Goal: Information Seeking & Learning: Learn about a topic

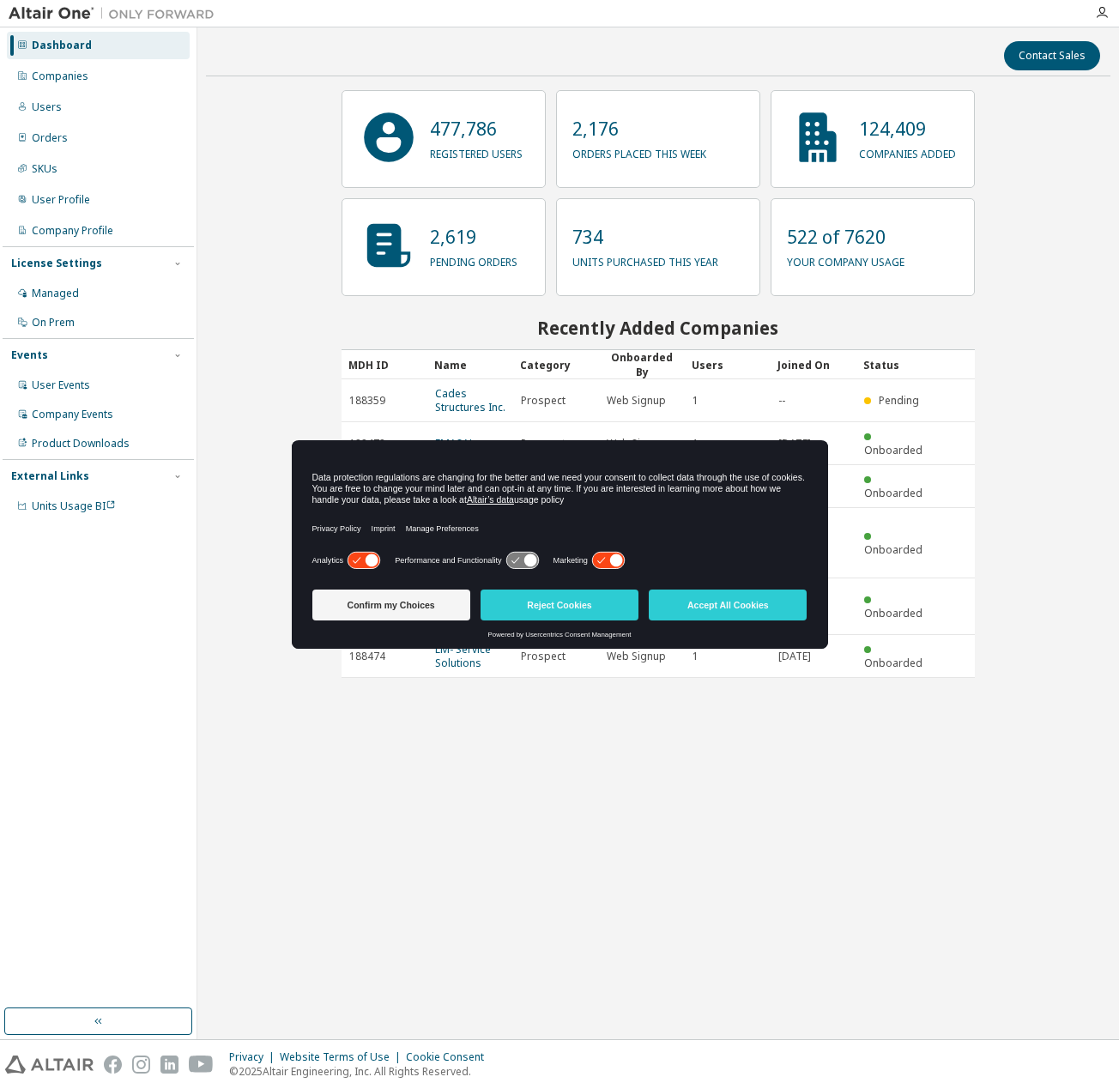
click at [720, 532] on div "Privacy Policy Imprint Manage Preferences" at bounding box center [559, 528] width 495 height 39
click at [731, 603] on button "Accept All Cookies" at bounding box center [728, 605] width 158 height 31
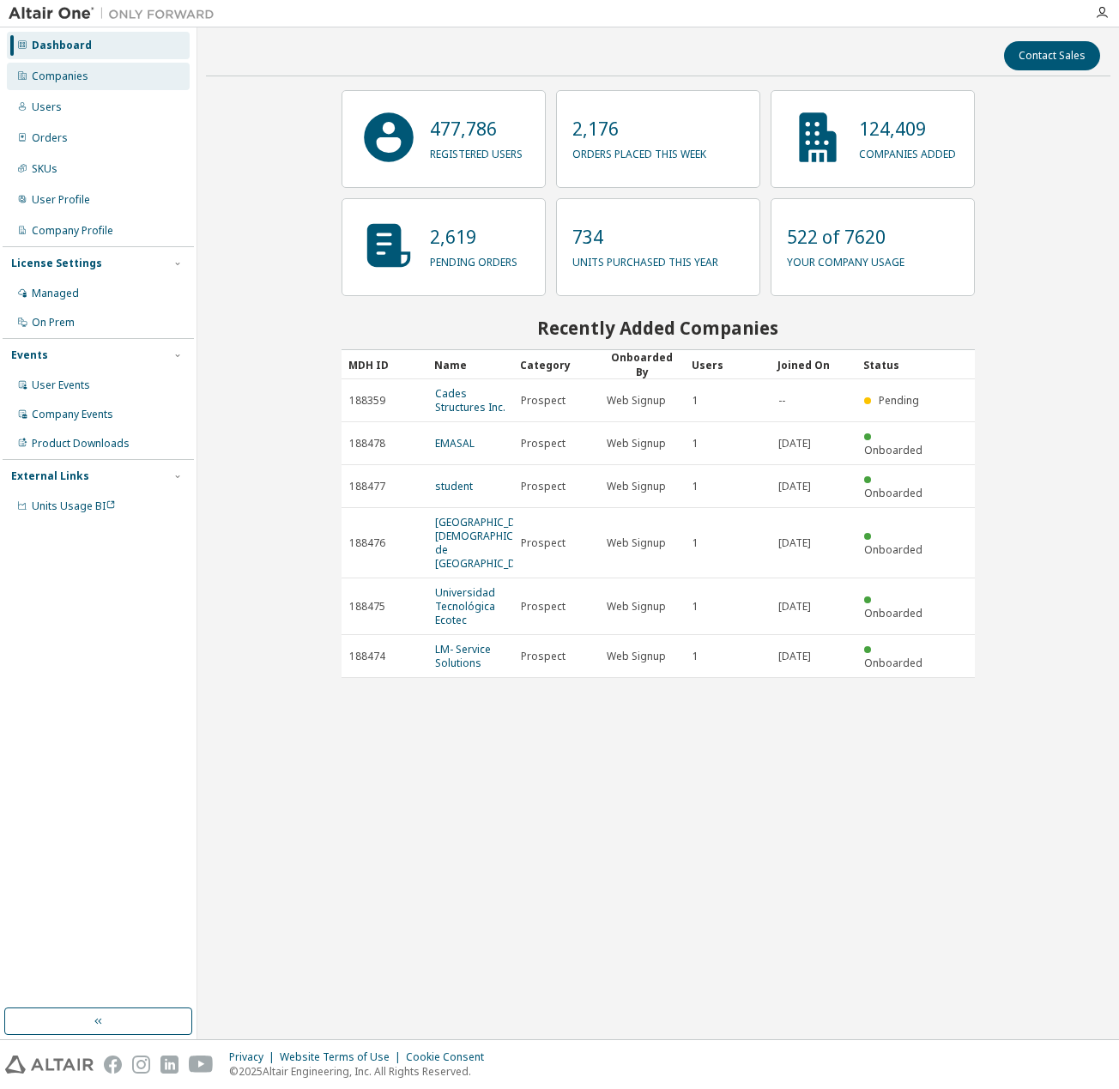
click at [110, 68] on div "Companies" at bounding box center [98, 76] width 183 height 27
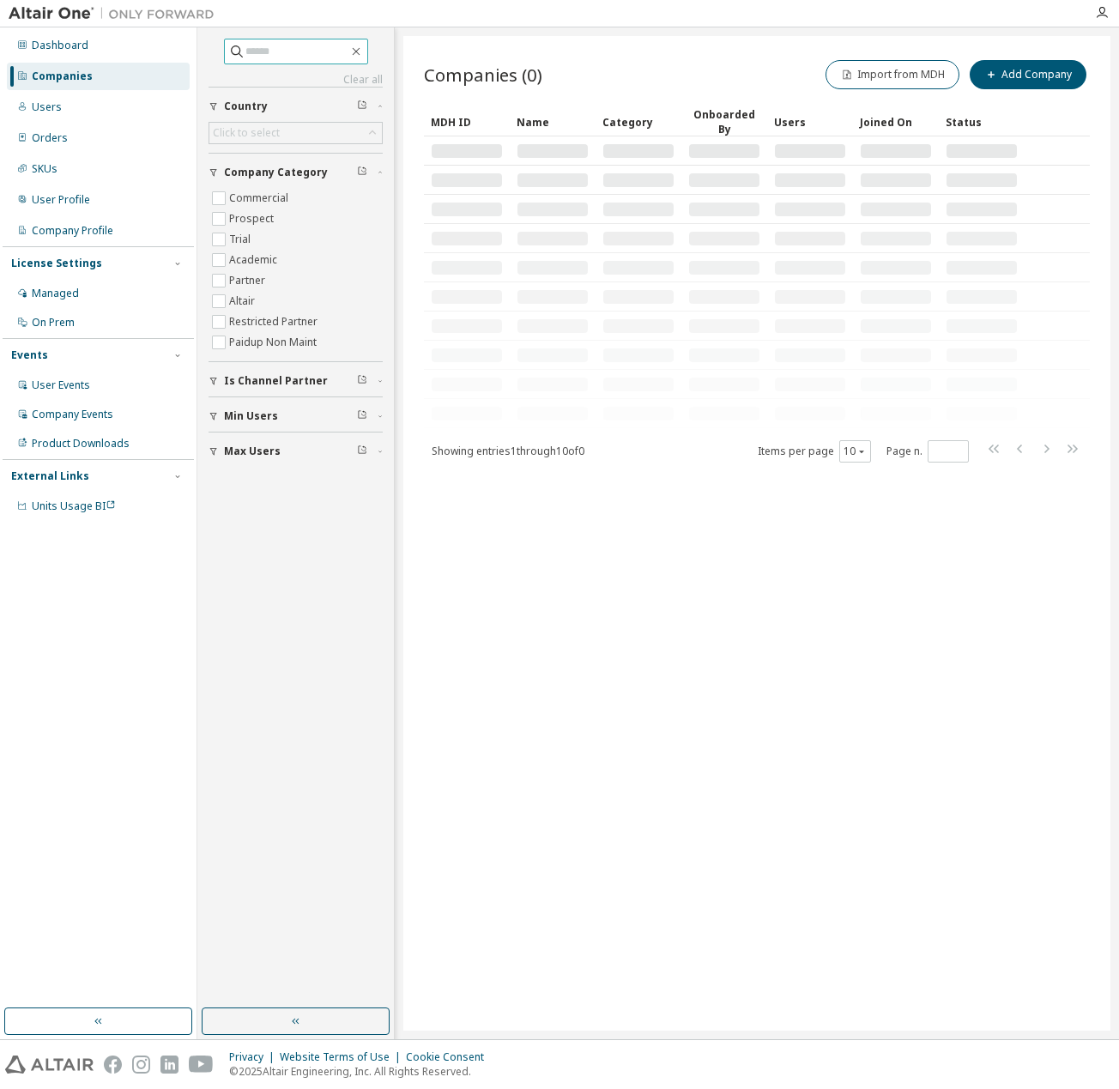
click at [246, 48] on input "text" at bounding box center [297, 51] width 103 height 17
paste input "**********"
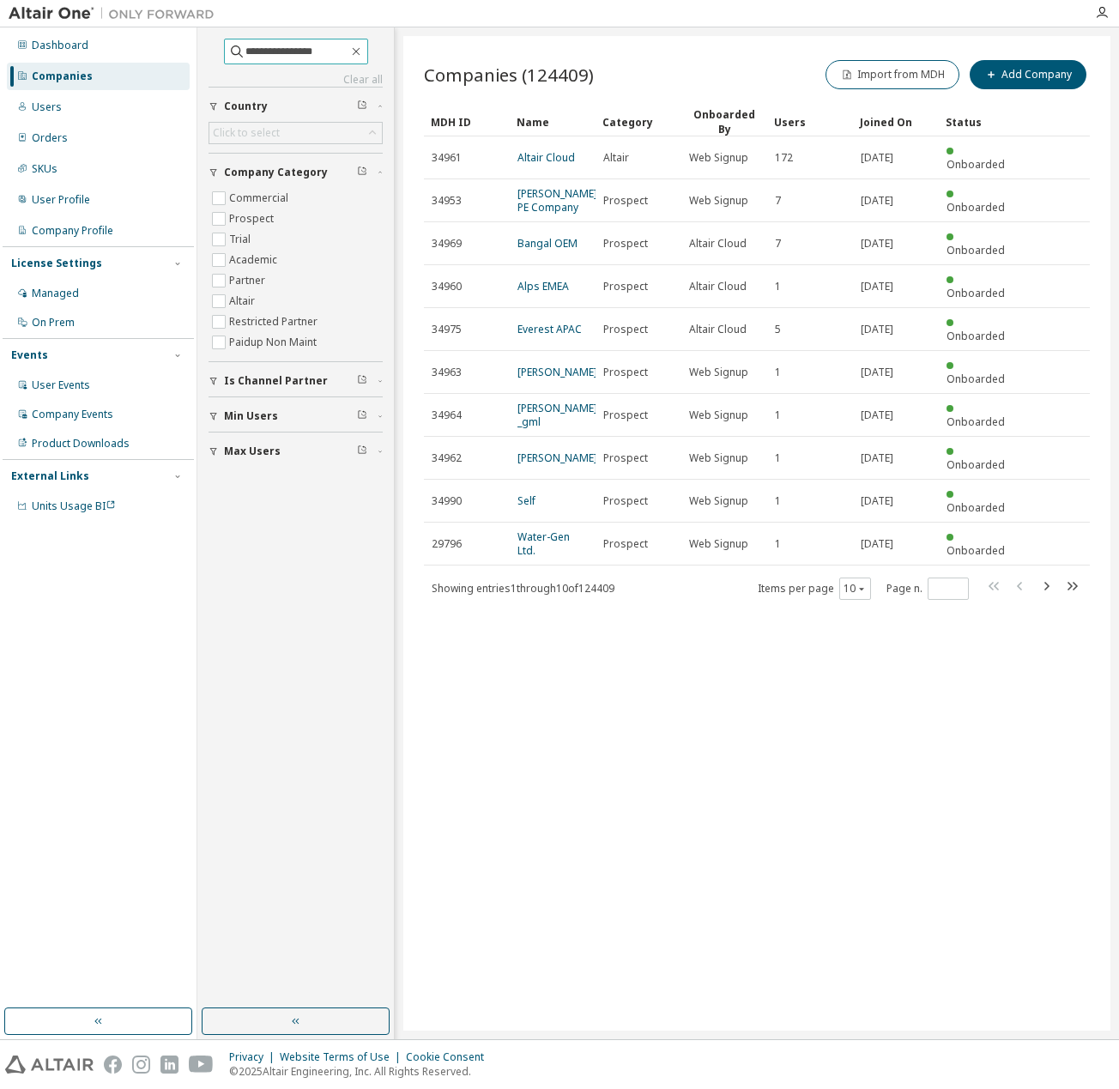
type input "**********"
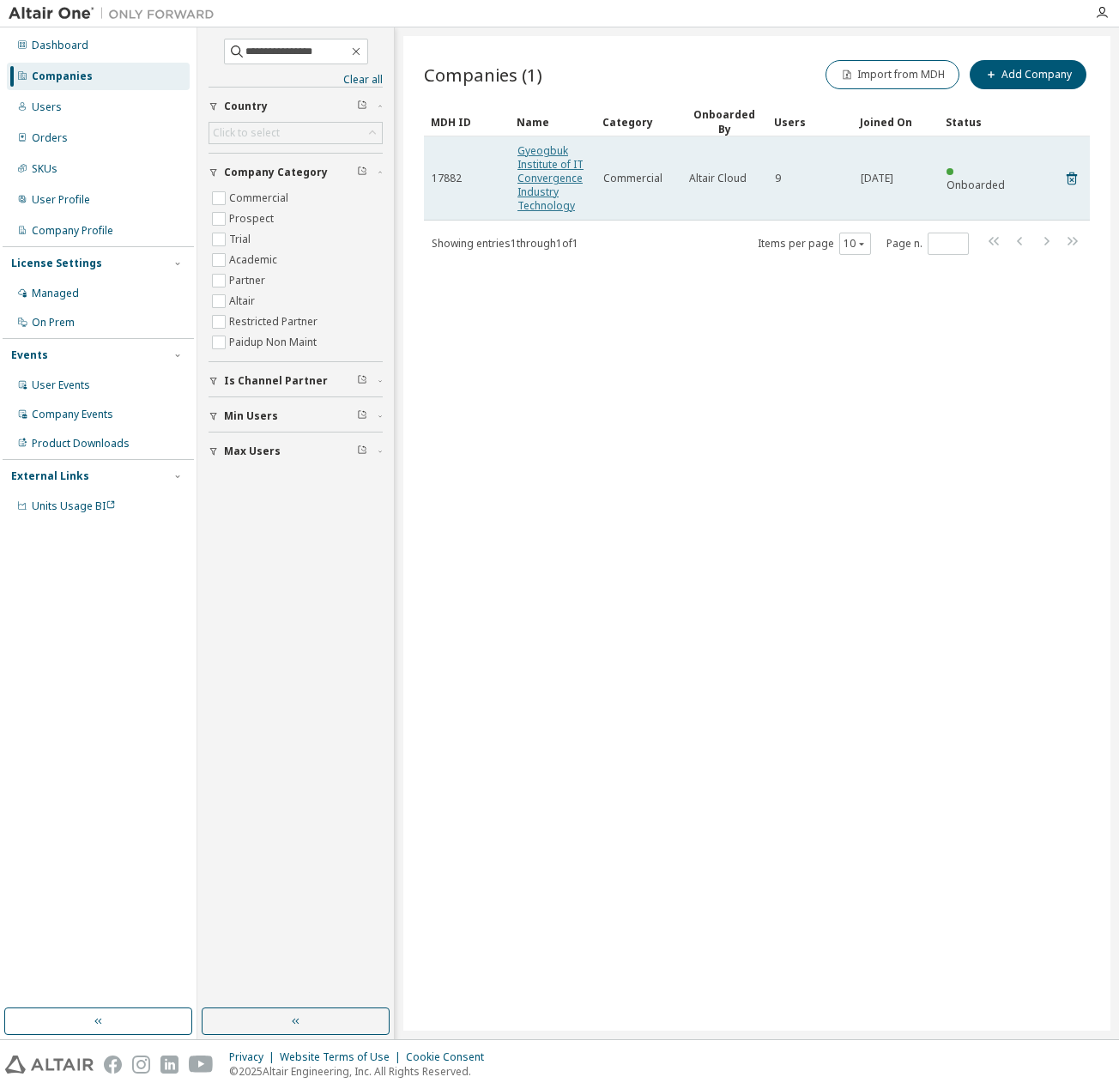
click at [552, 176] on link "Gyeogbuk Institute of IT Convergence Industry Technology" at bounding box center [551, 178] width 66 height 70
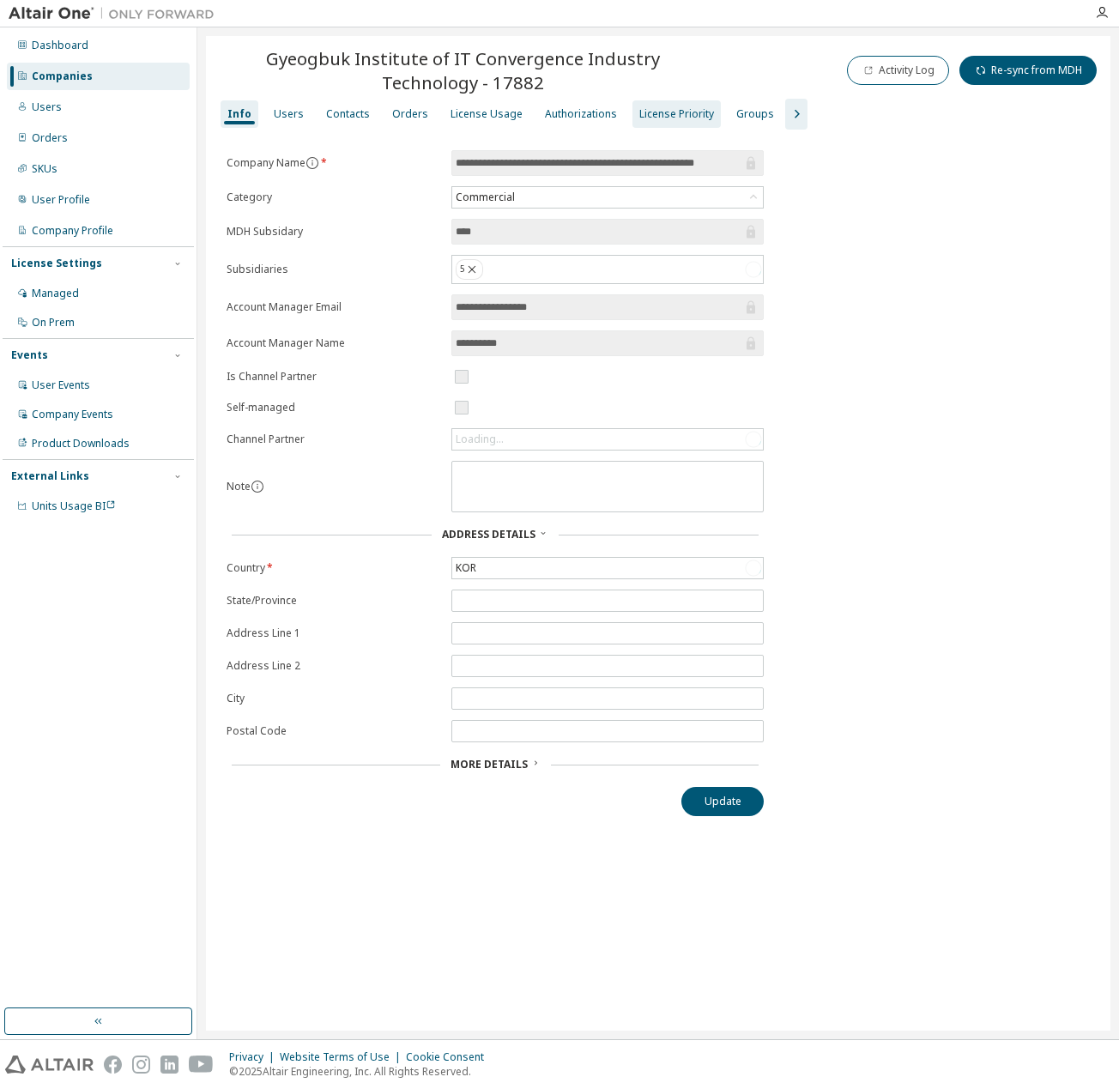
click at [698, 108] on div "License Priority" at bounding box center [677, 114] width 75 height 14
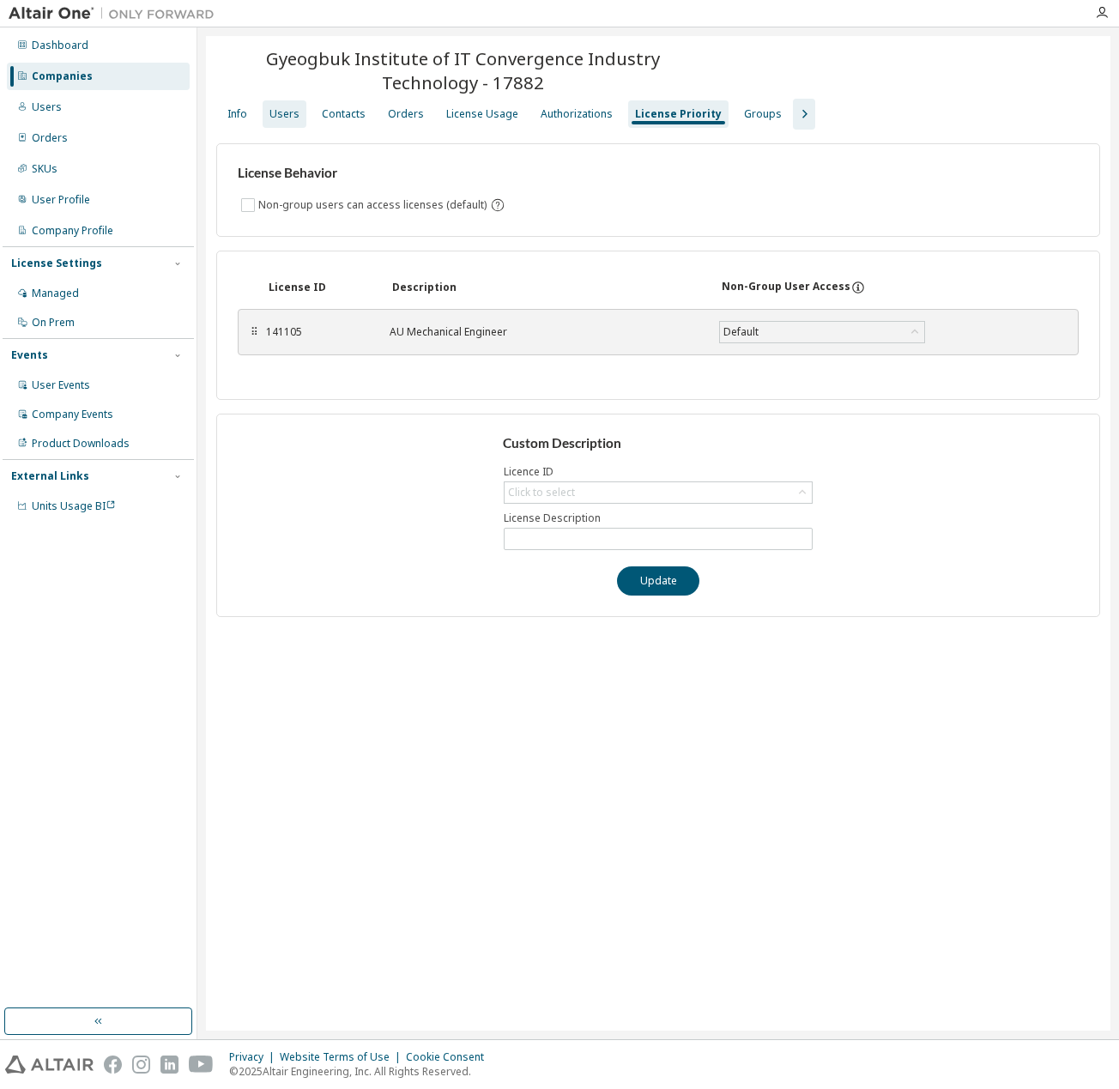
click at [285, 123] on div "Users" at bounding box center [285, 113] width 44 height 27
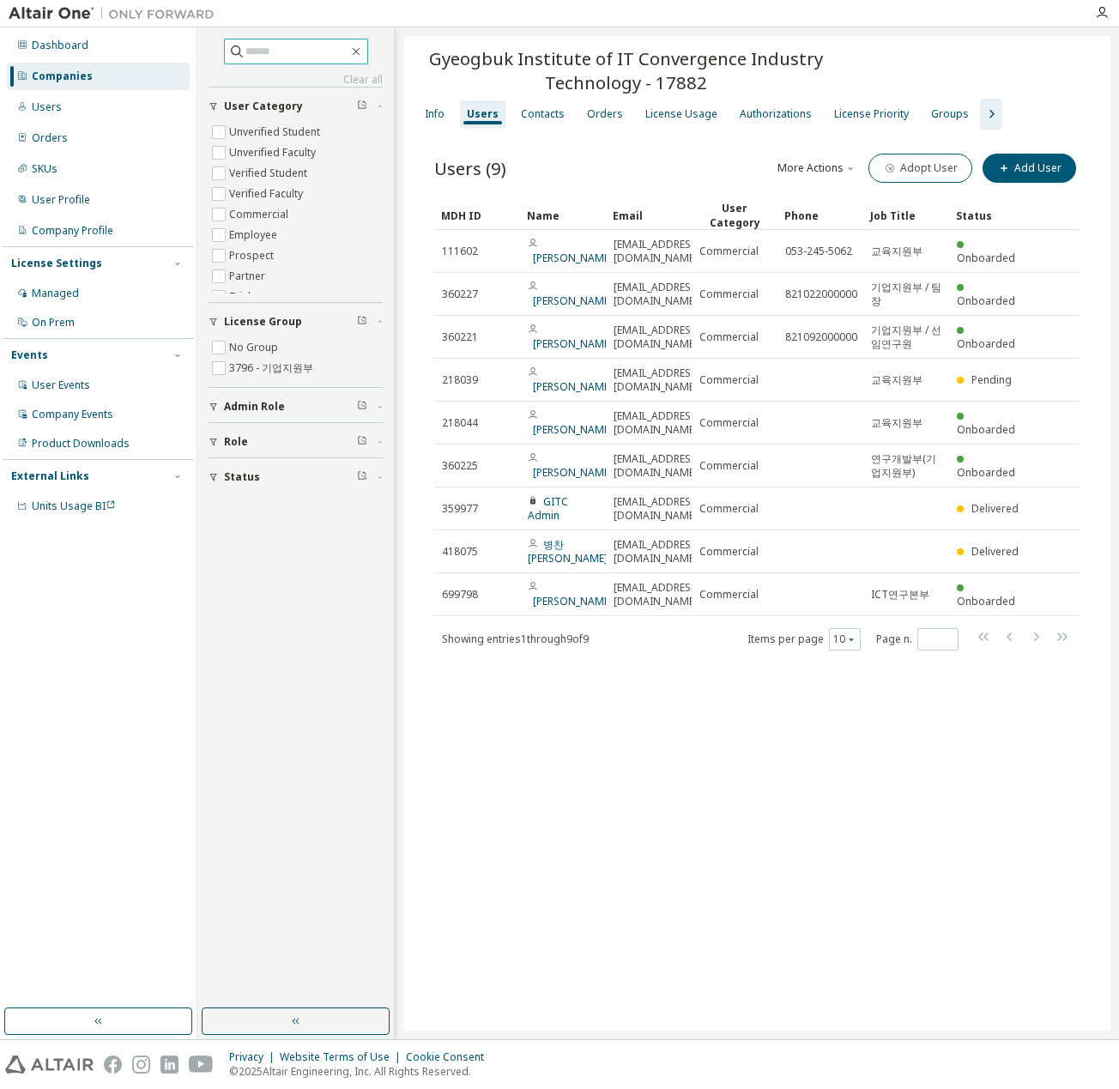
click at [267, 45] on input "text" at bounding box center [297, 51] width 103 height 17
paste input "**********"
type input "**********"
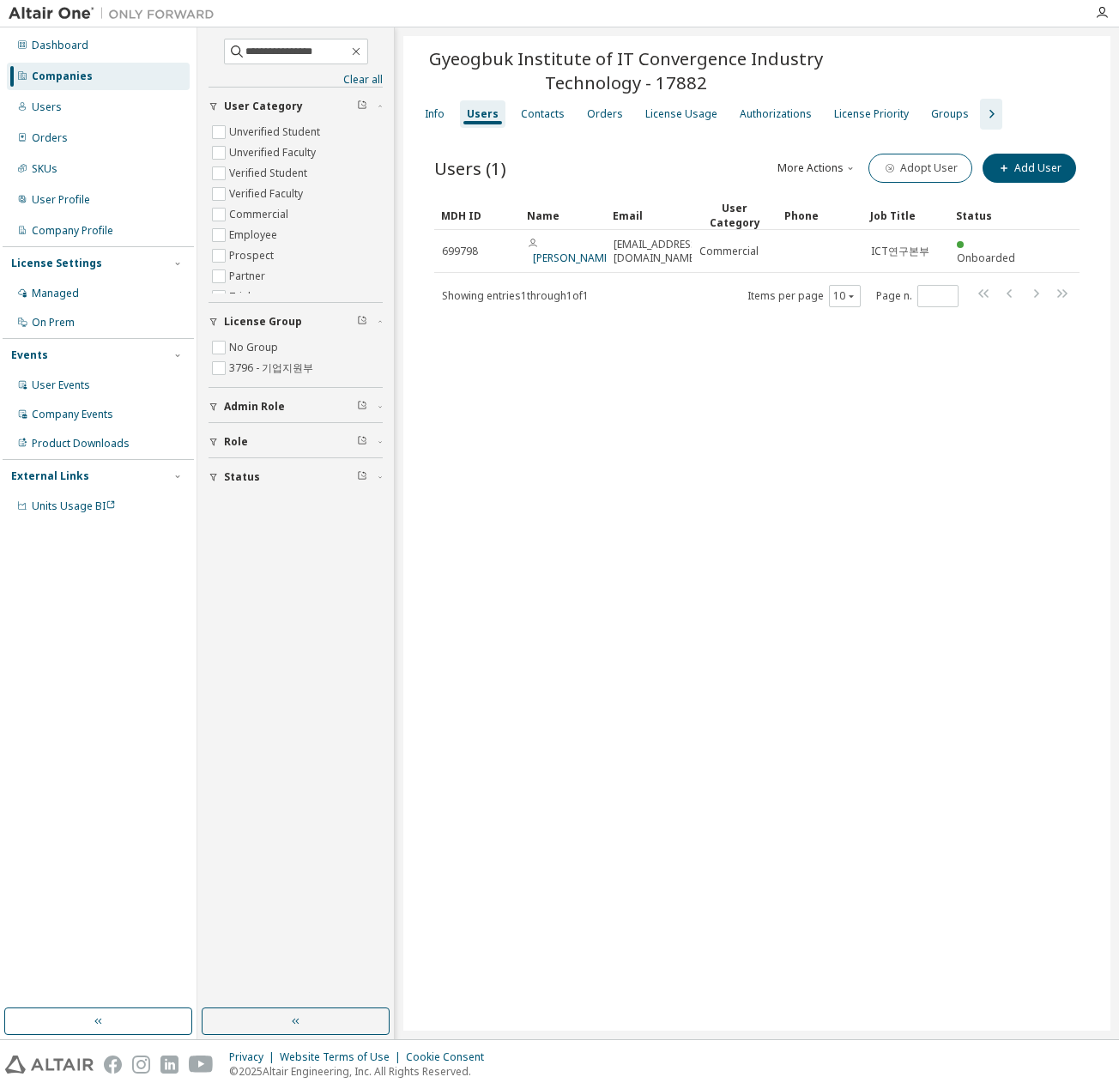
drag, startPoint x: 589, startPoint y: 403, endPoint x: 646, endPoint y: 404, distance: 56.7
click at [596, 402] on div "Gyeogbuk Institute of IT Convergence Industry Technology - 17882 Clear Load Sav…" at bounding box center [756, 533] width 707 height 995
click at [805, 529] on div "Gyeogbuk Institute of IT Convergence Industry Technology - 17882 Clear Load Sav…" at bounding box center [756, 533] width 707 height 995
click at [834, 120] on div "License Priority" at bounding box center [871, 114] width 75 height 14
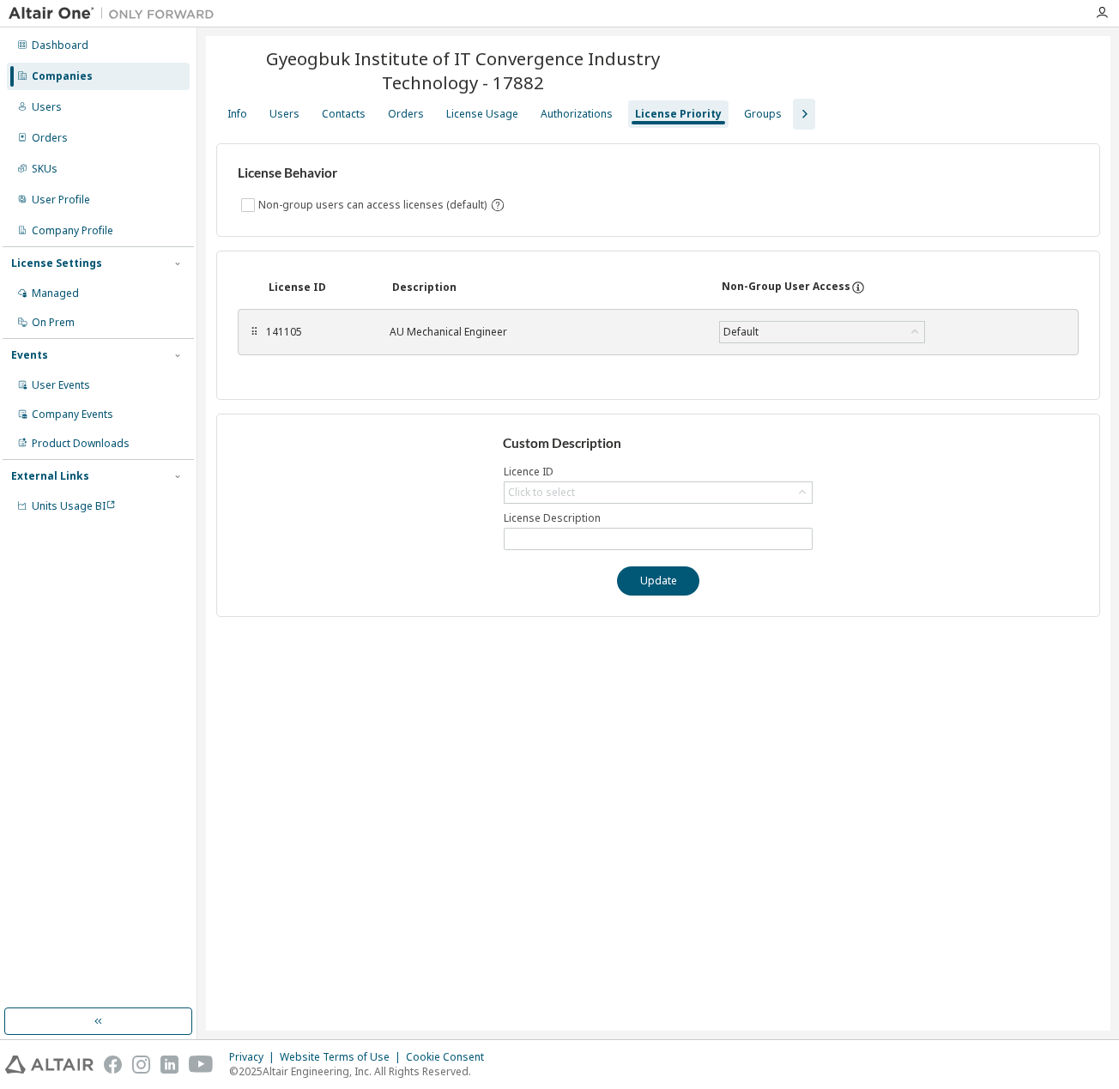
click at [579, 300] on div "License ID Description Non-Group User Access" at bounding box center [658, 287] width 841 height 31
click at [489, 130] on div "License Behavior Non-group users can access licenses (default) License ID Descr…" at bounding box center [658, 374] width 884 height 488
click at [489, 119] on div "License Usage" at bounding box center [482, 114] width 72 height 14
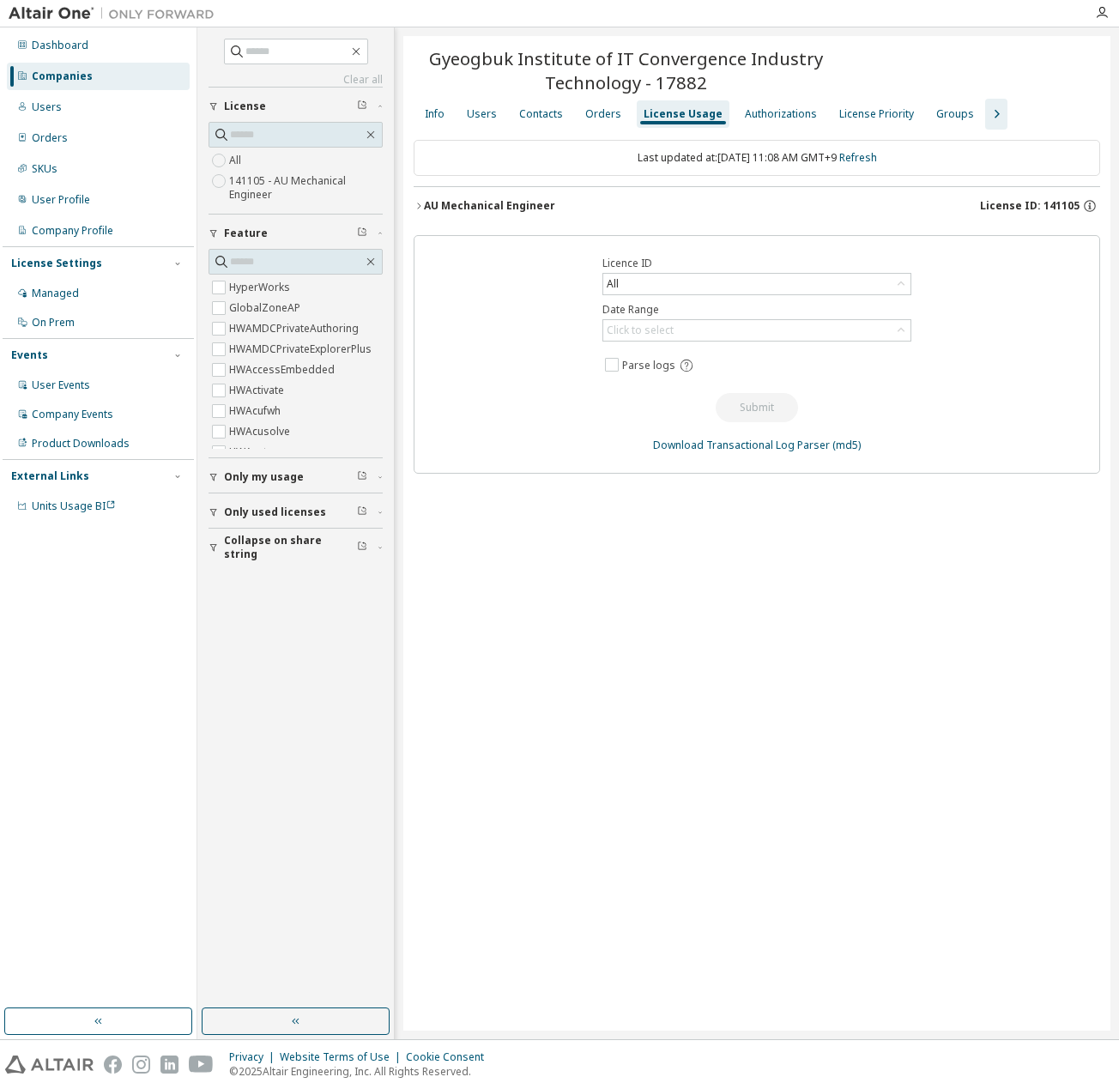
click at [484, 214] on button "AU Mechanical Engineer License ID: 141105" at bounding box center [757, 206] width 687 height 38
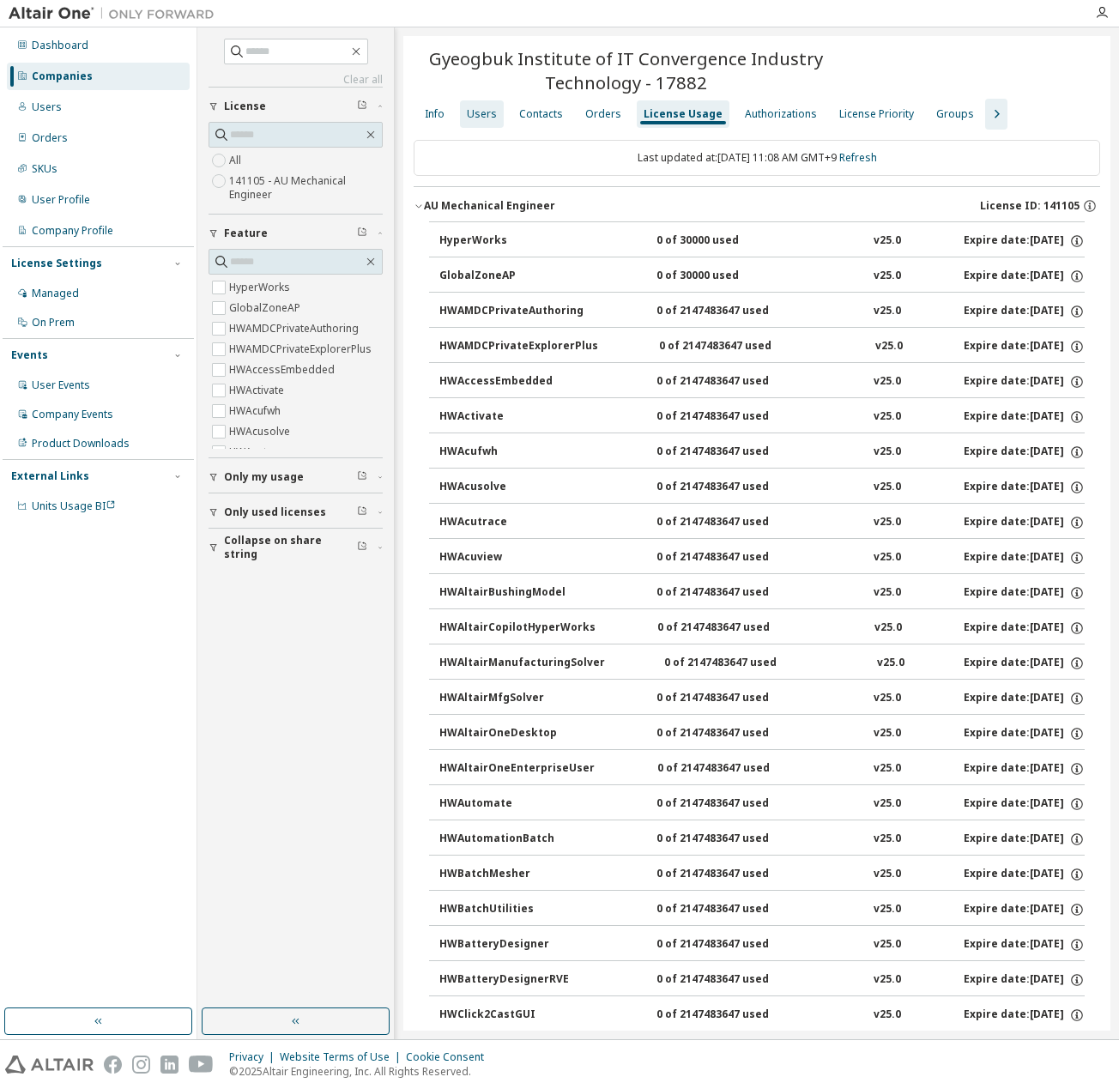
click at [470, 116] on div "Users" at bounding box center [482, 114] width 30 height 14
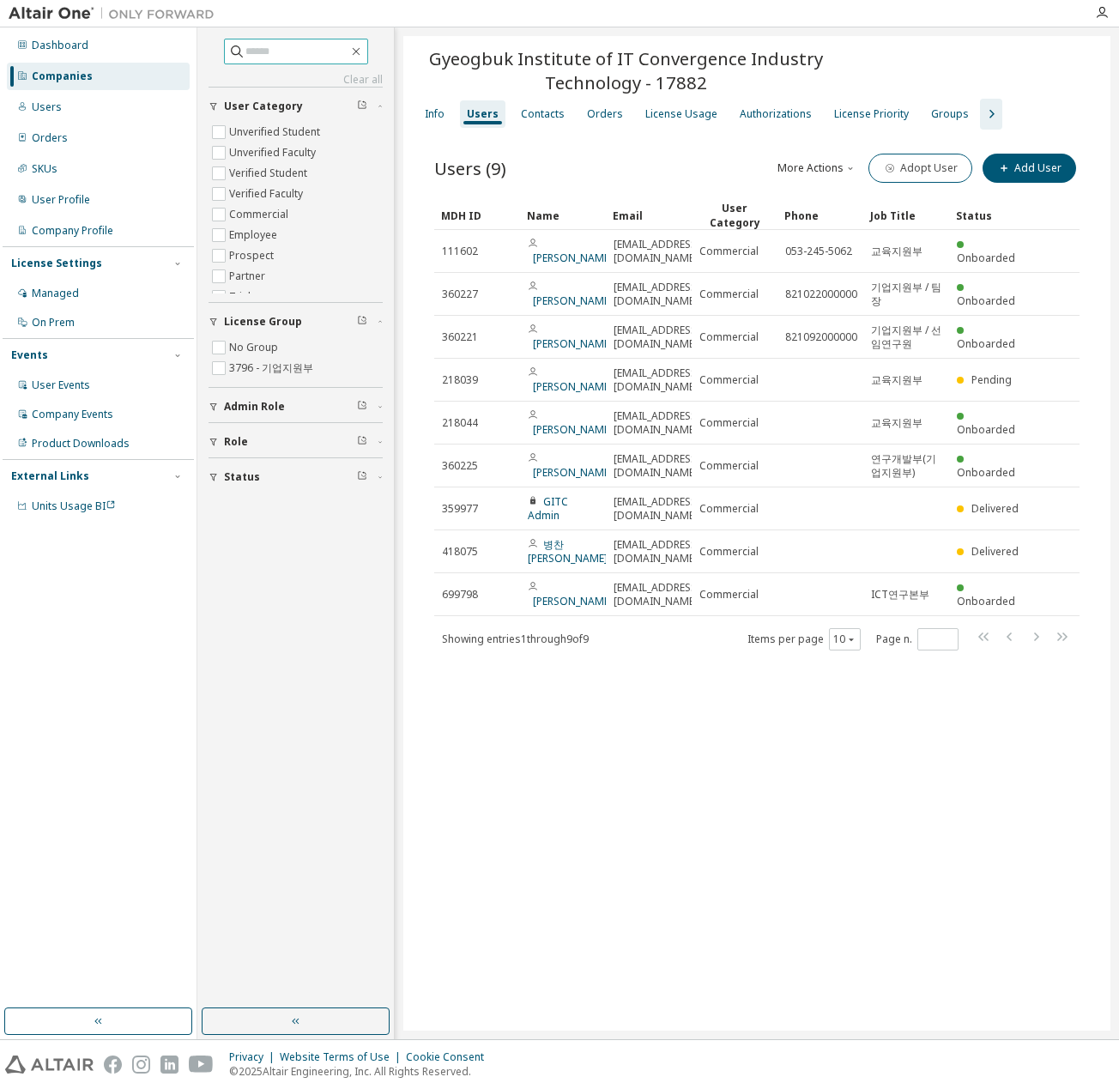
click at [249, 45] on input "text" at bounding box center [297, 51] width 103 height 17
paste input "**********"
type input "**********"
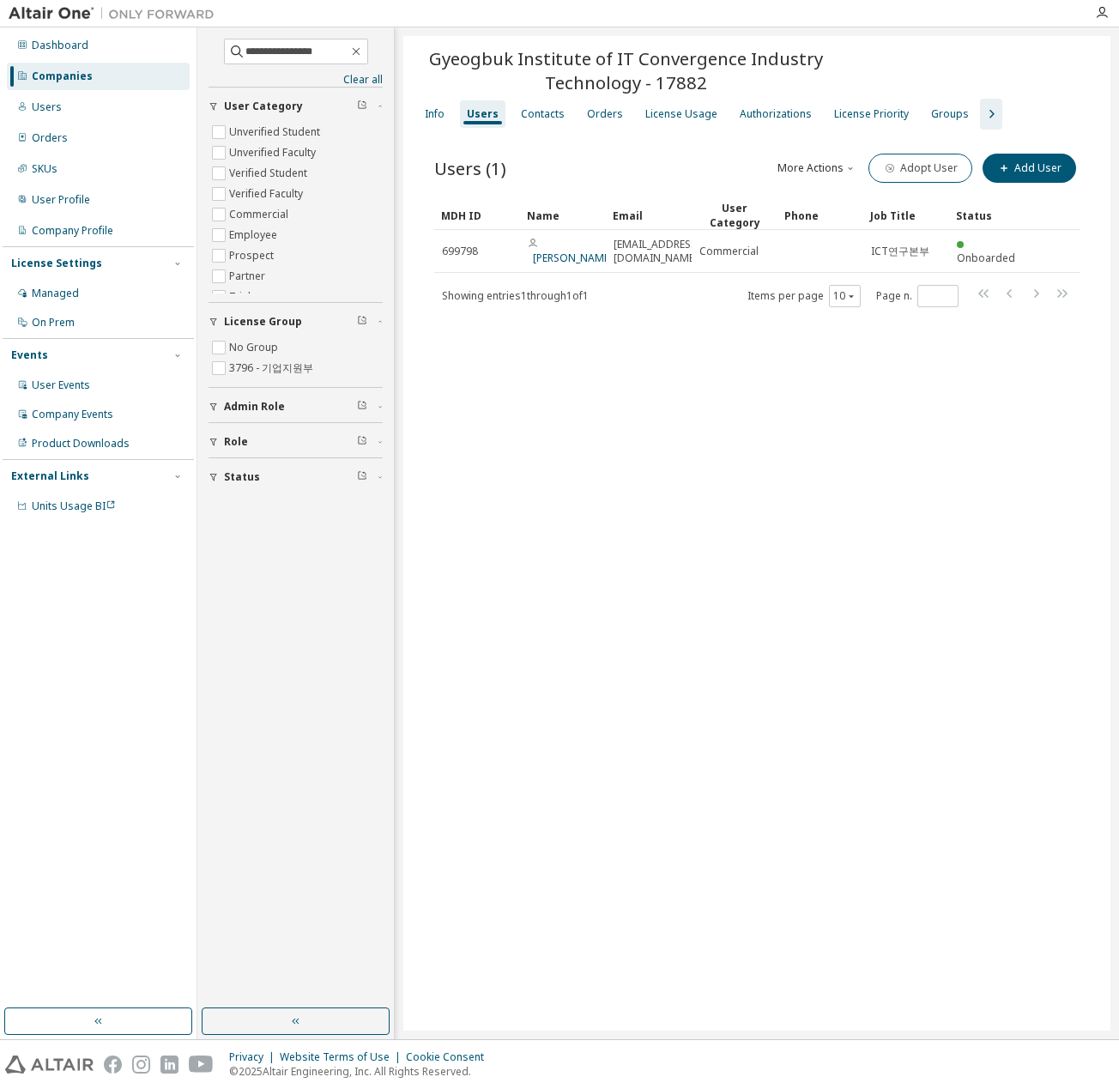
click at [916, 503] on div "Gyeogbuk Institute of IT Convergence Industry Technology - 17882 Clear Load Sav…" at bounding box center [756, 533] width 707 height 995
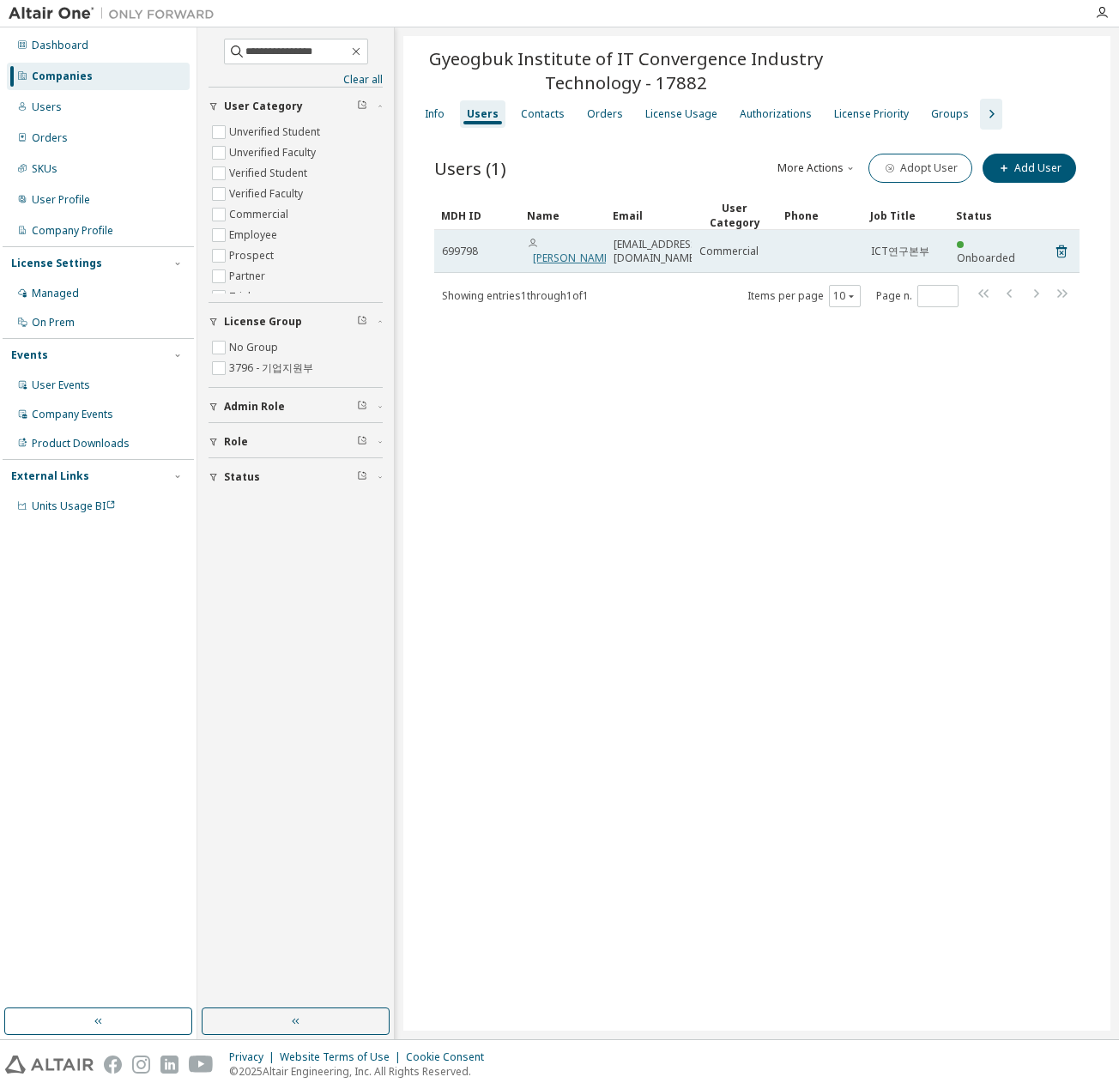
click at [561, 251] on link "[PERSON_NAME]" at bounding box center [573, 258] width 80 height 15
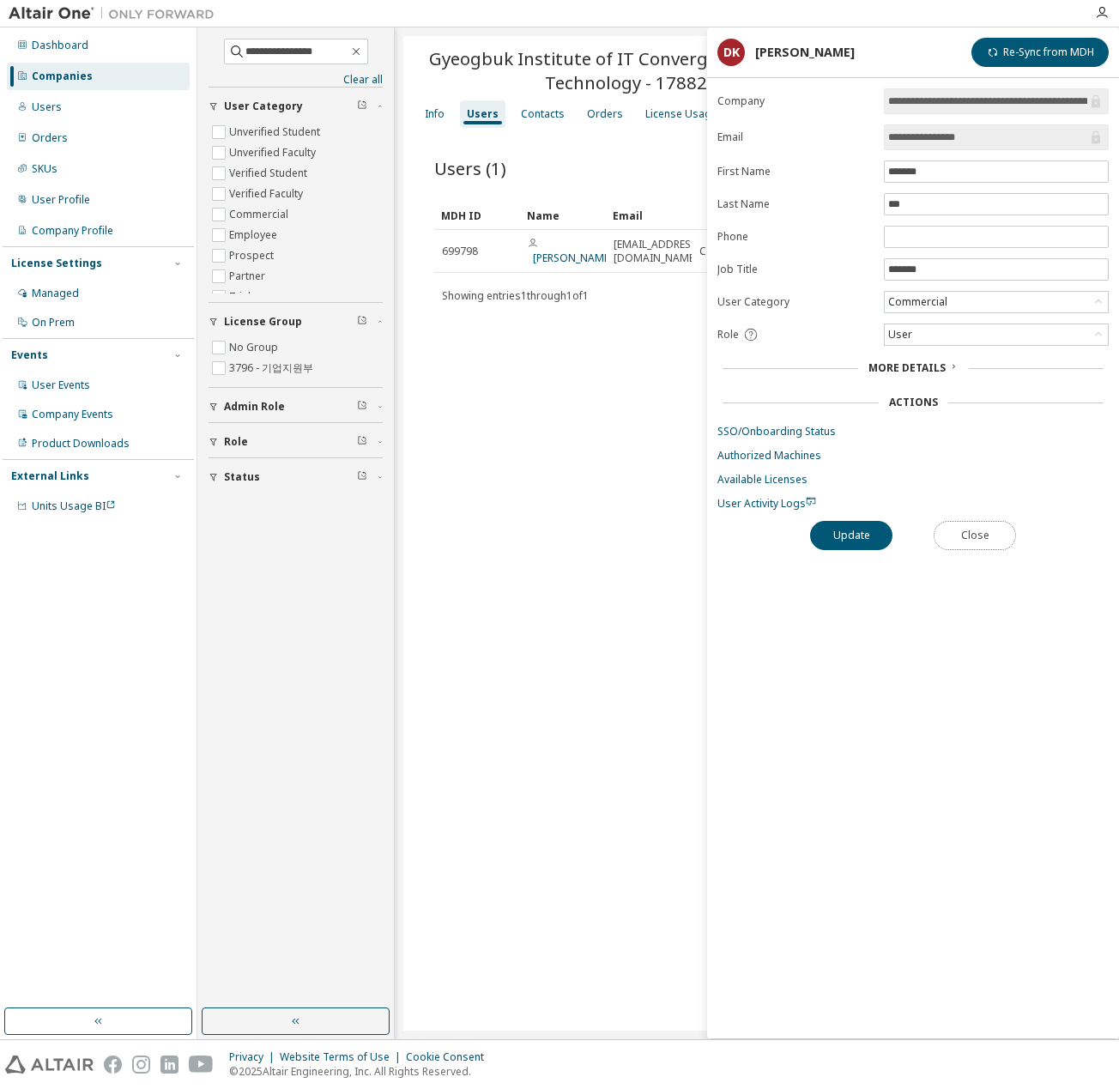
click at [975, 522] on button "Close" at bounding box center [975, 535] width 82 height 29
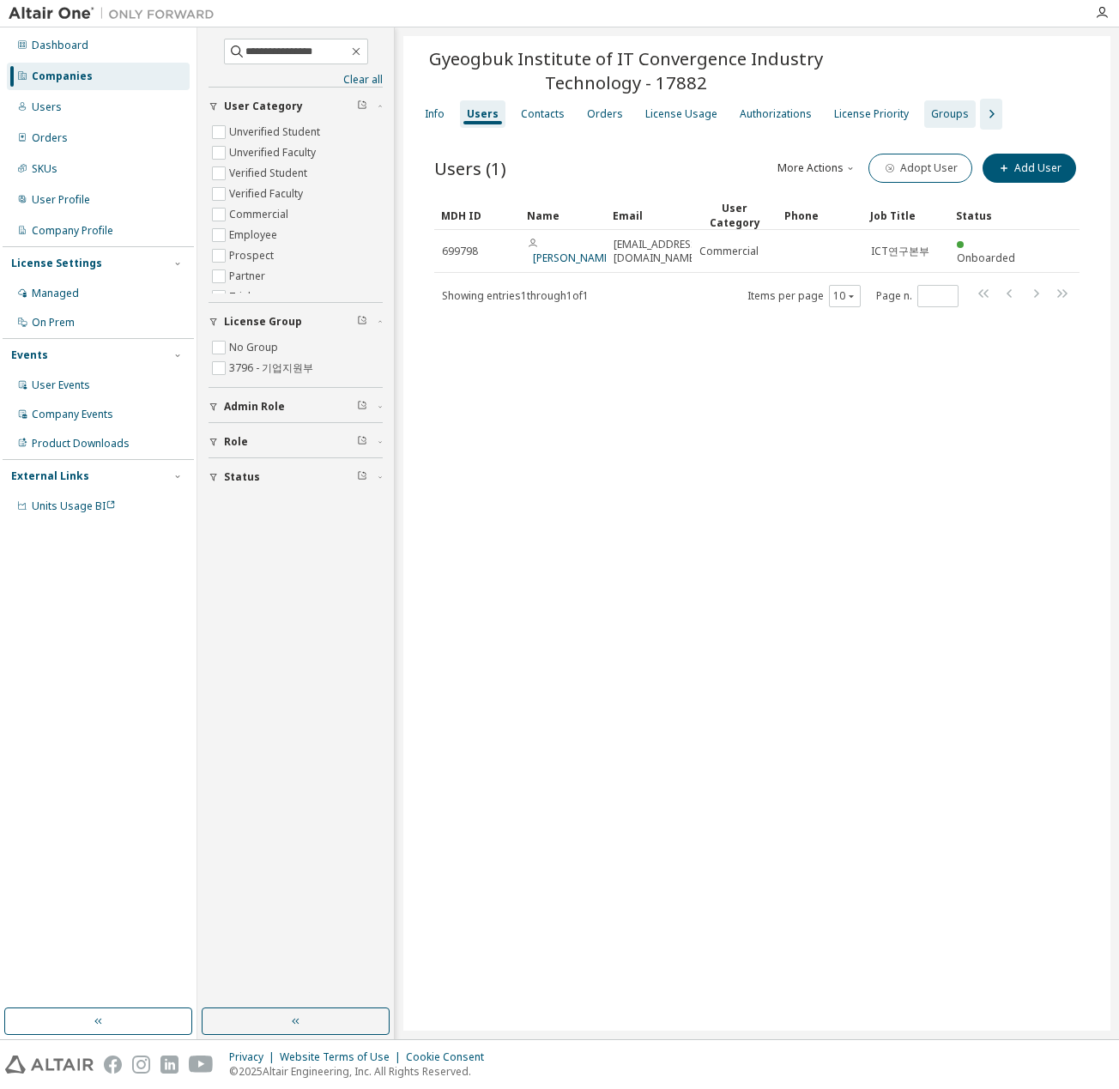
click at [931, 119] on div "Groups" at bounding box center [950, 114] width 38 height 14
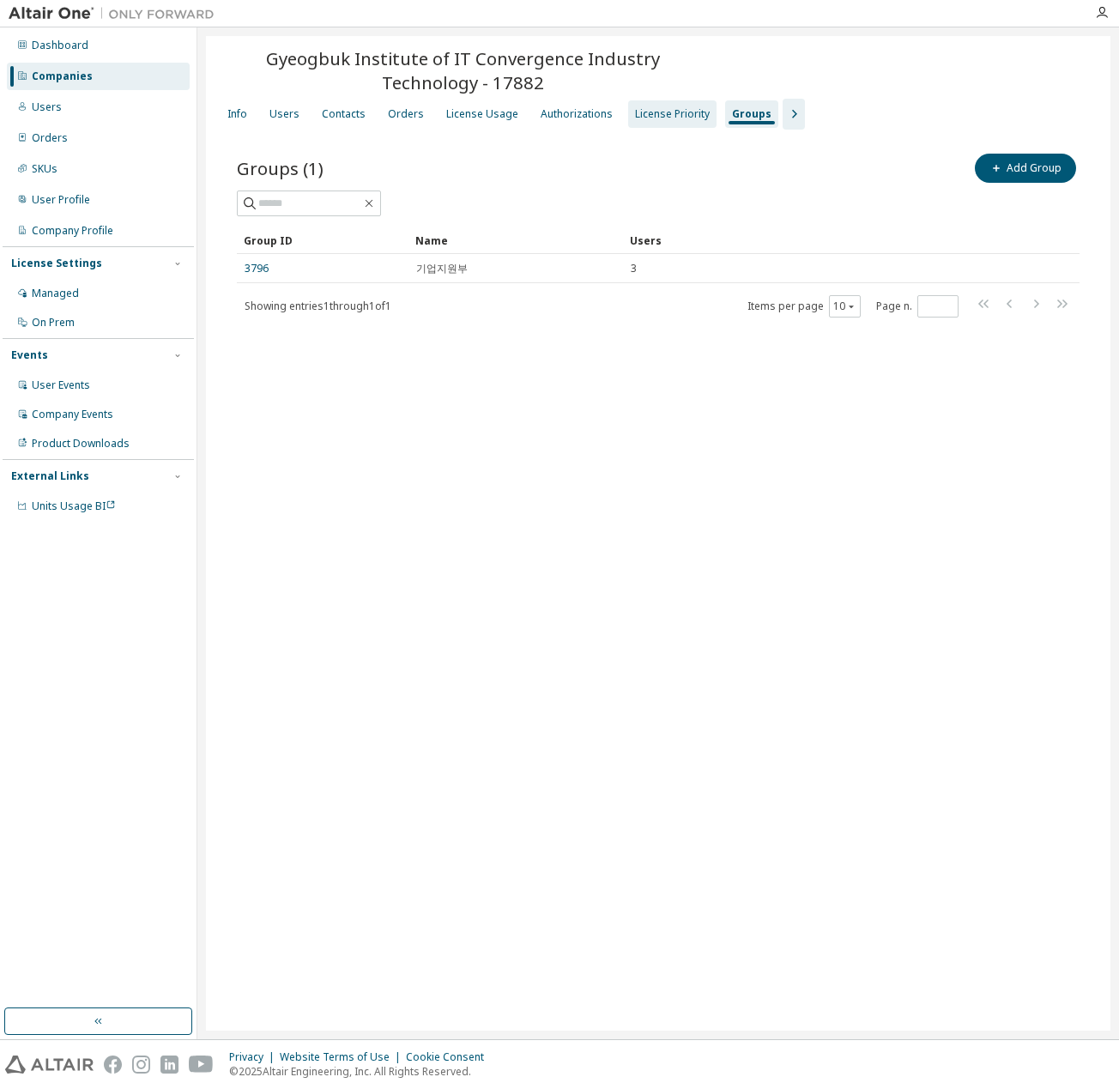
click at [642, 114] on div "License Priority" at bounding box center [672, 114] width 75 height 14
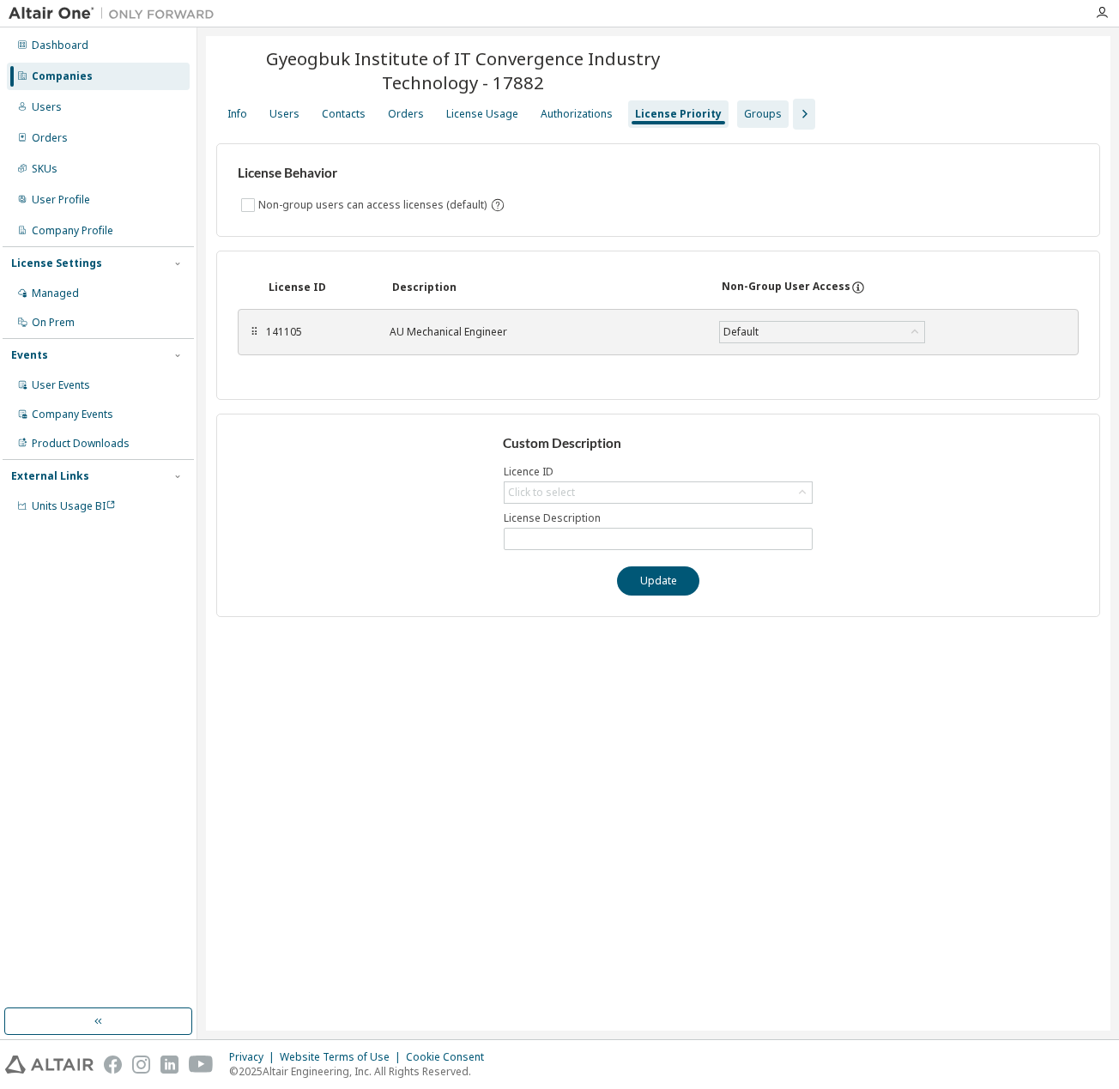
click at [752, 113] on div "Groups" at bounding box center [763, 114] width 38 height 14
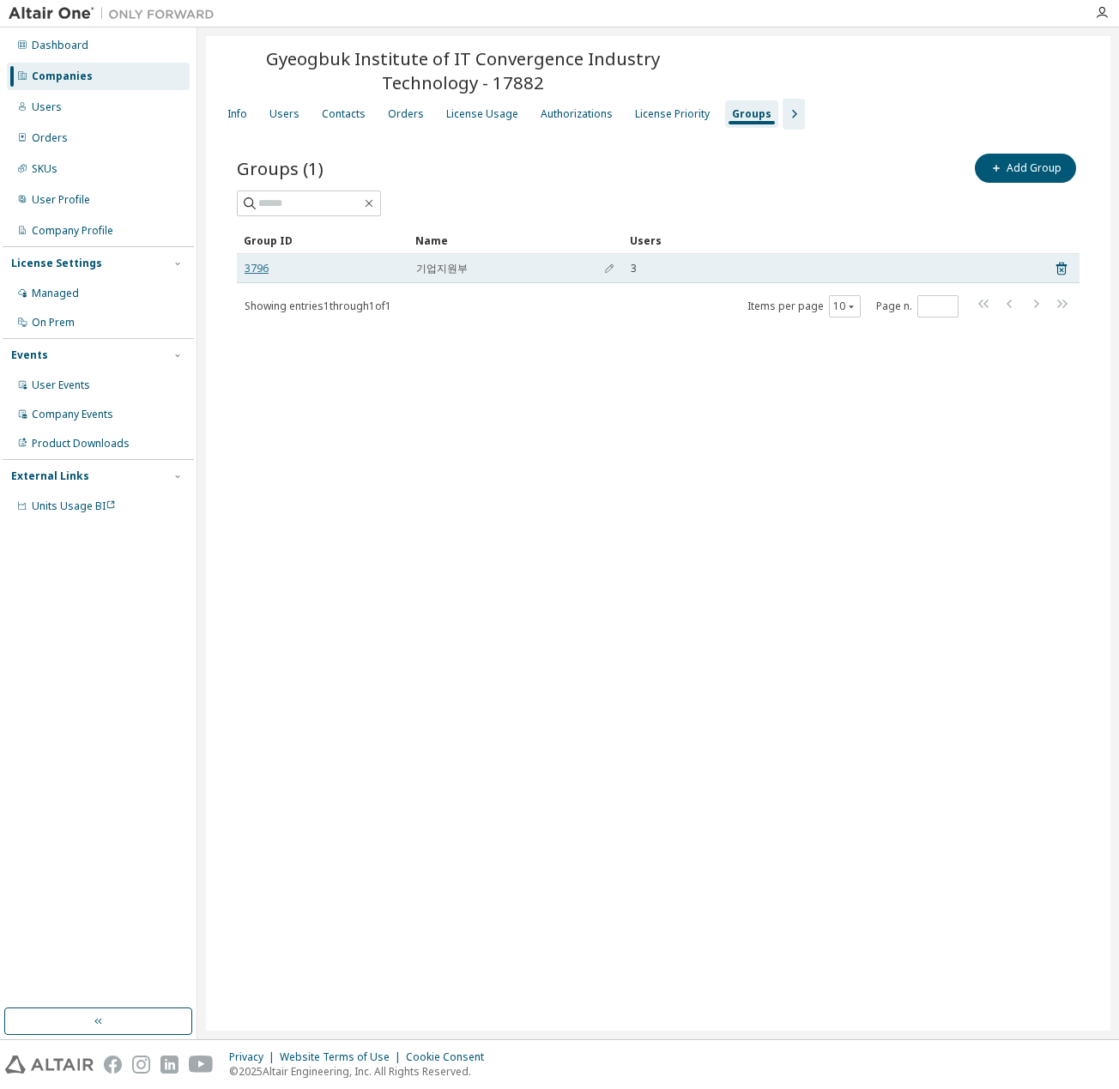
click at [252, 265] on link "3796" at bounding box center [257, 269] width 24 height 14
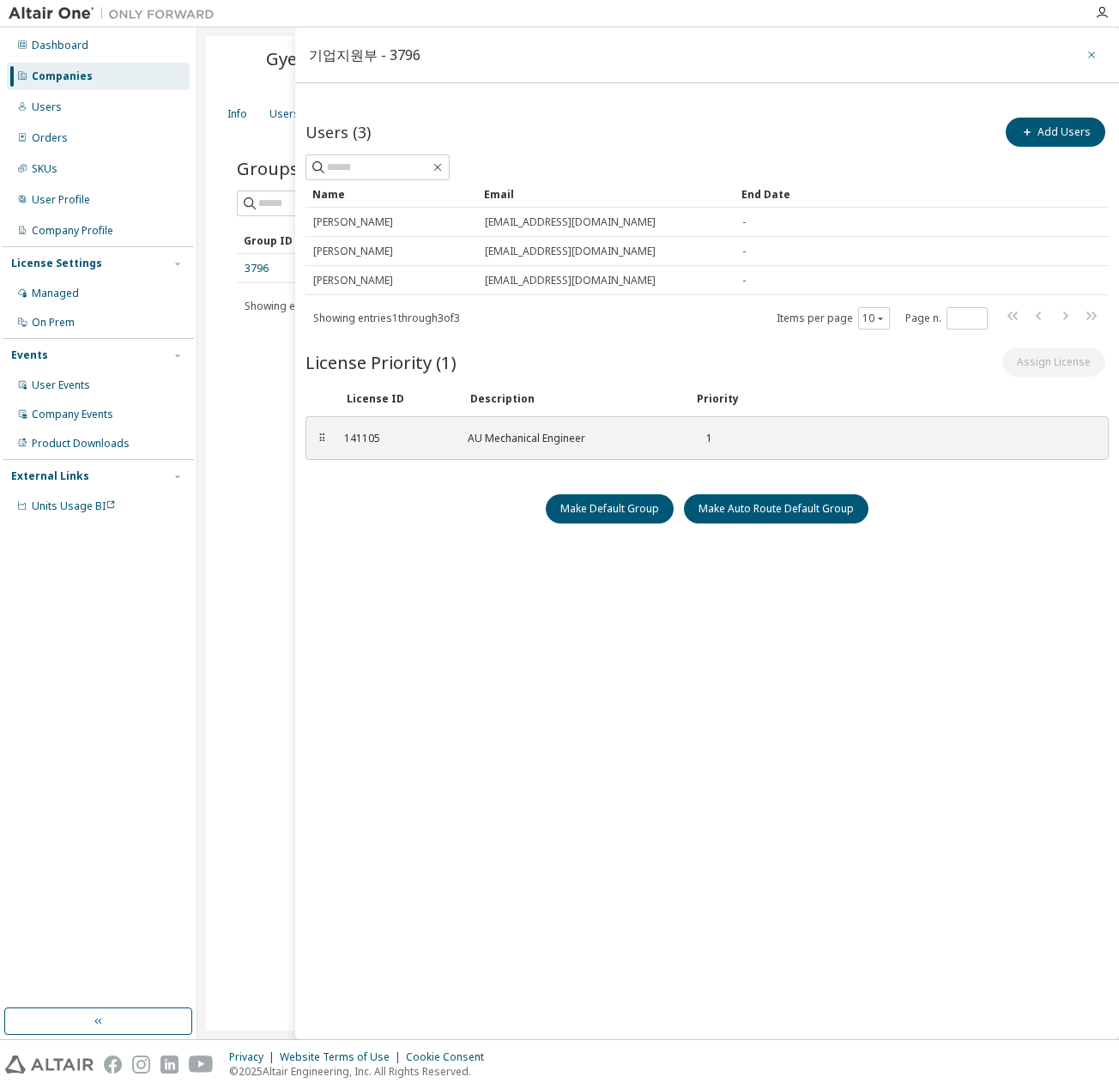
click at [1089, 52] on icon "button" at bounding box center [1091, 55] width 7 height 7
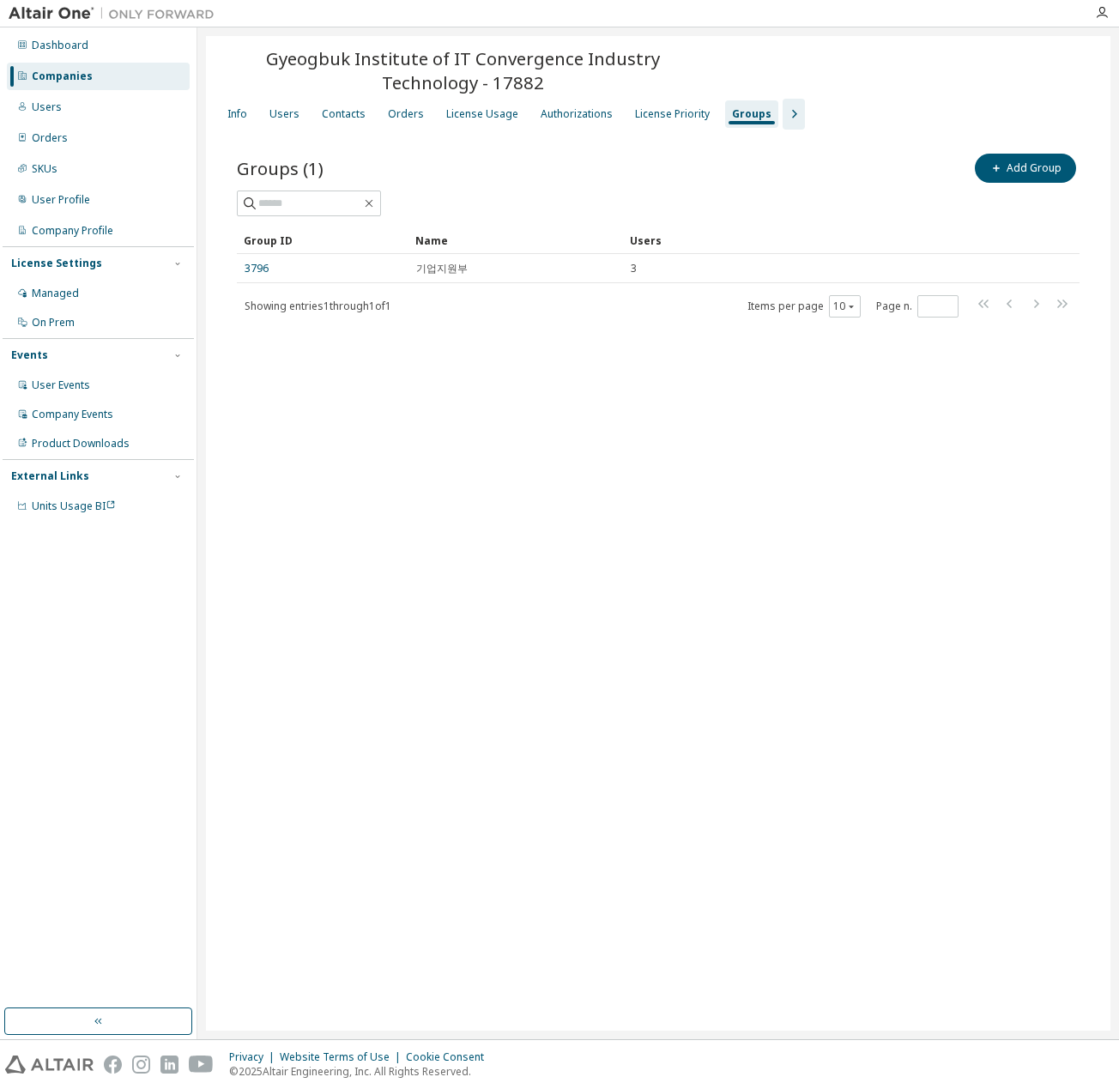
drag, startPoint x: 405, startPoint y: 599, endPoint x: 37, endPoint y: 318, distance: 463.6
click at [405, 597] on div "Gyeogbuk Institute of IT Convergence Industry Technology - 17882 Clear Load Sav…" at bounding box center [658, 533] width 905 height 995
drag, startPoint x: 660, startPoint y: 489, endPoint x: 670, endPoint y: 486, distance: 10.9
click at [670, 486] on div "Gyeogbuk Institute of IT Convergence Industry Technology - 17882 Clear Load Sav…" at bounding box center [658, 533] width 905 height 995
click at [495, 125] on div "License Usage" at bounding box center [483, 113] width 86 height 27
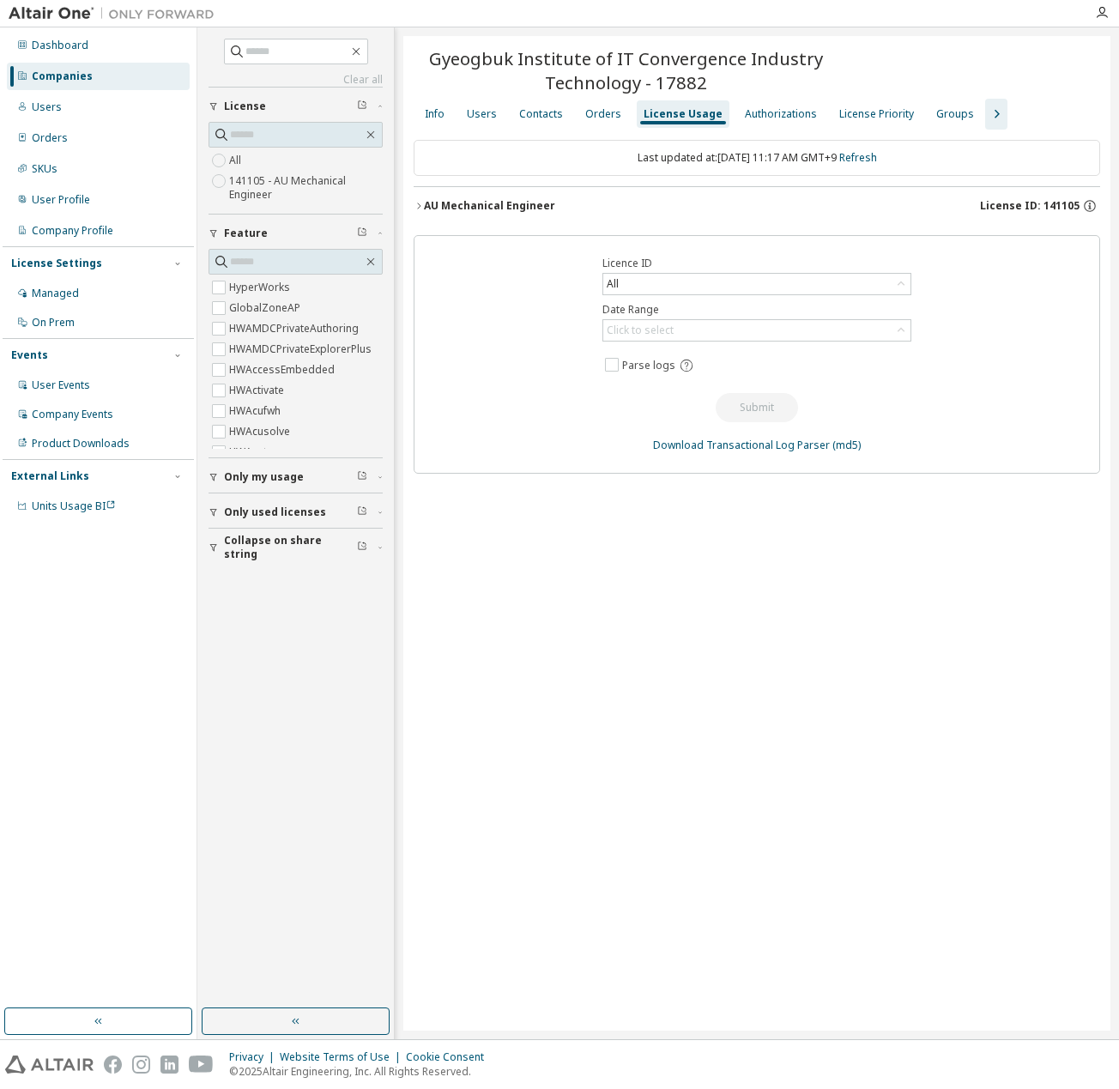
click at [505, 206] on div "AU Mechanical Engineer" at bounding box center [489, 206] width 131 height 14
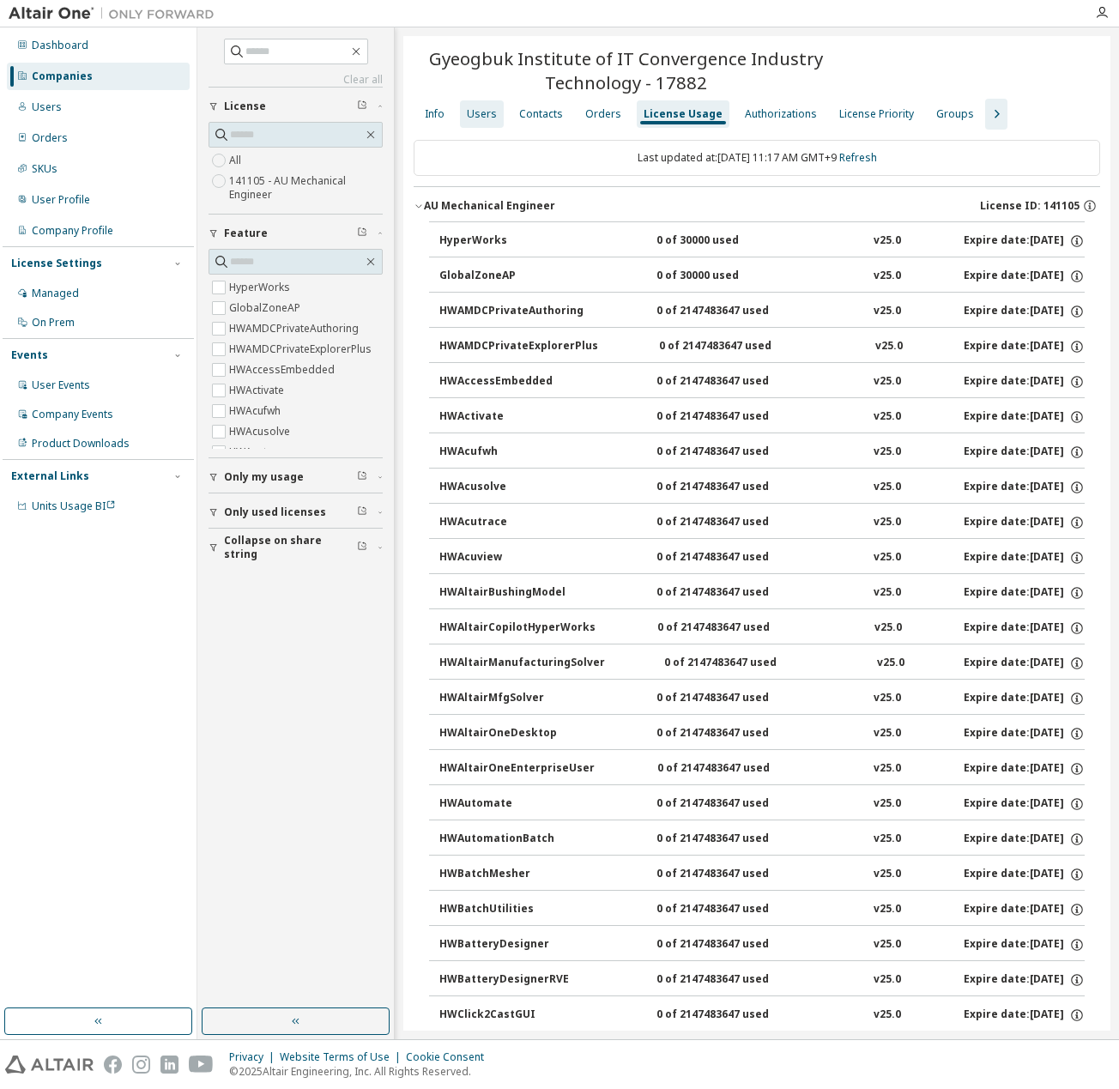
click at [482, 120] on div "Users" at bounding box center [482, 114] width 30 height 14
